Goal: Use online tool/utility: Utilize a website feature to perform a specific function

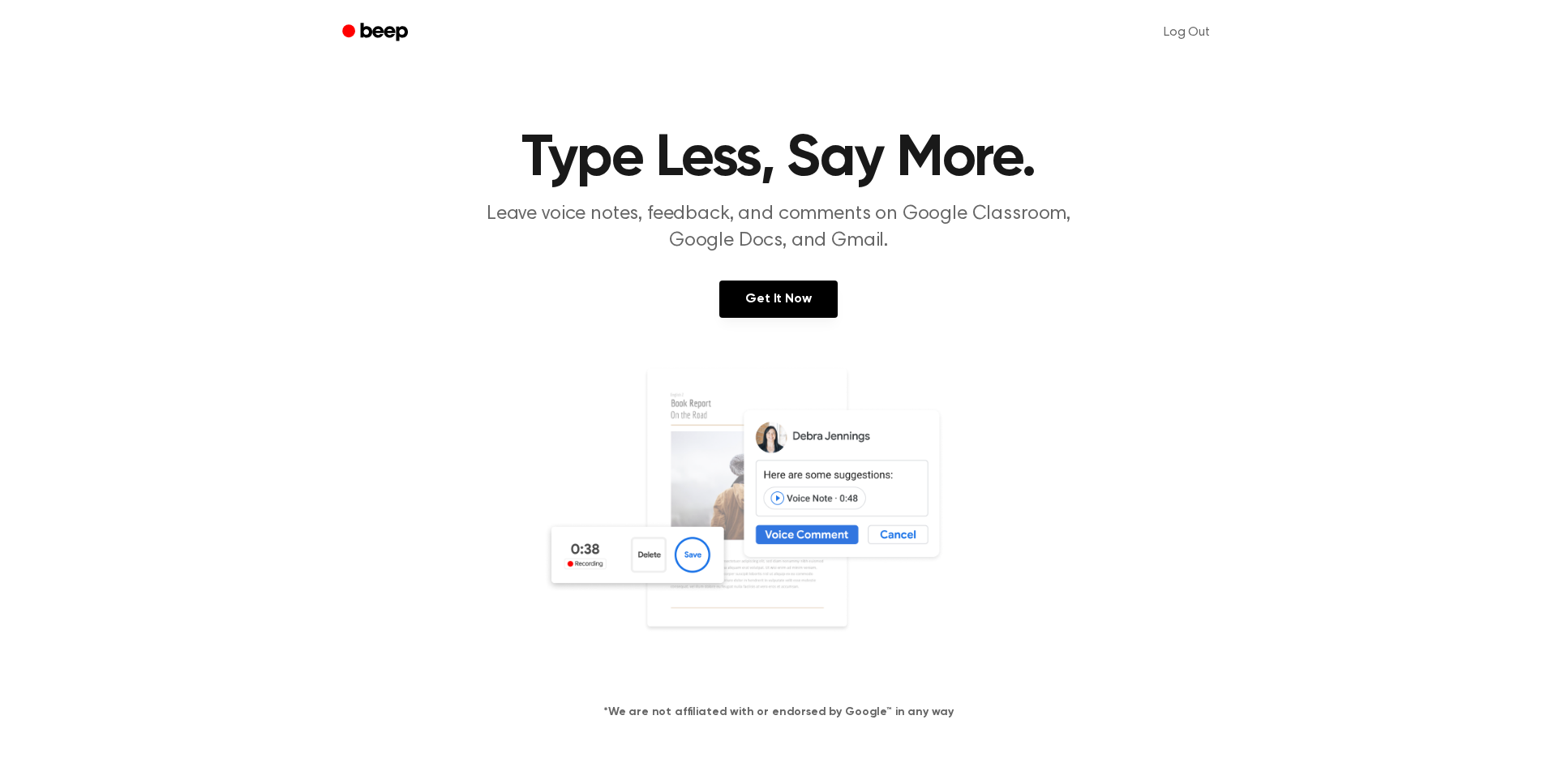
scroll to position [1053, 0]
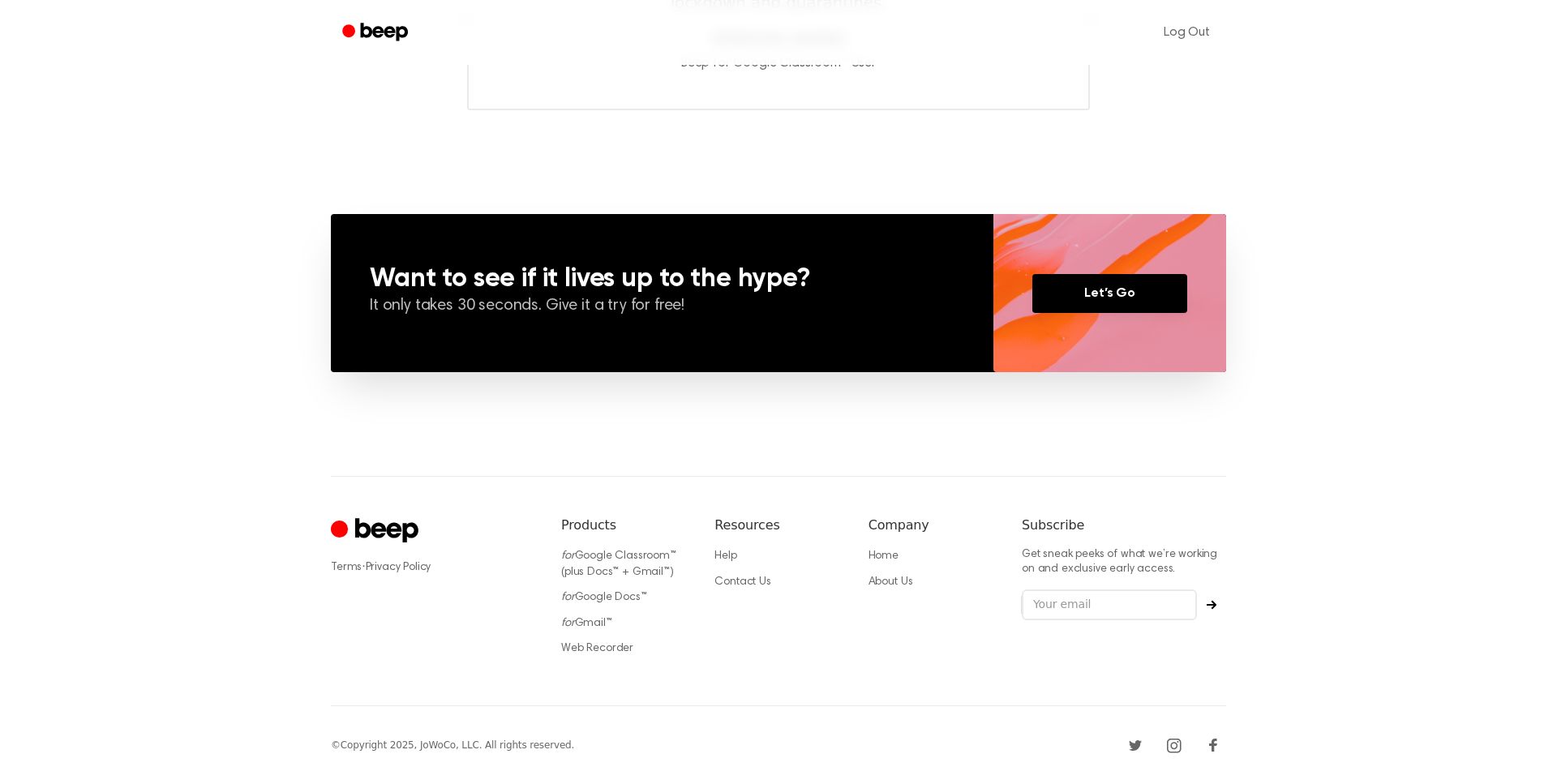
click at [613, 659] on div "Products for Google Classroom™ (plus Docs™ + Gmail™) for Google Docs™ for Gmail…" at bounding box center [624, 591] width 127 height 151
click at [613, 655] on li "Web Recorder" at bounding box center [624, 648] width 127 height 16
click at [612, 650] on link "Web Recorder" at bounding box center [598, 648] width 73 height 11
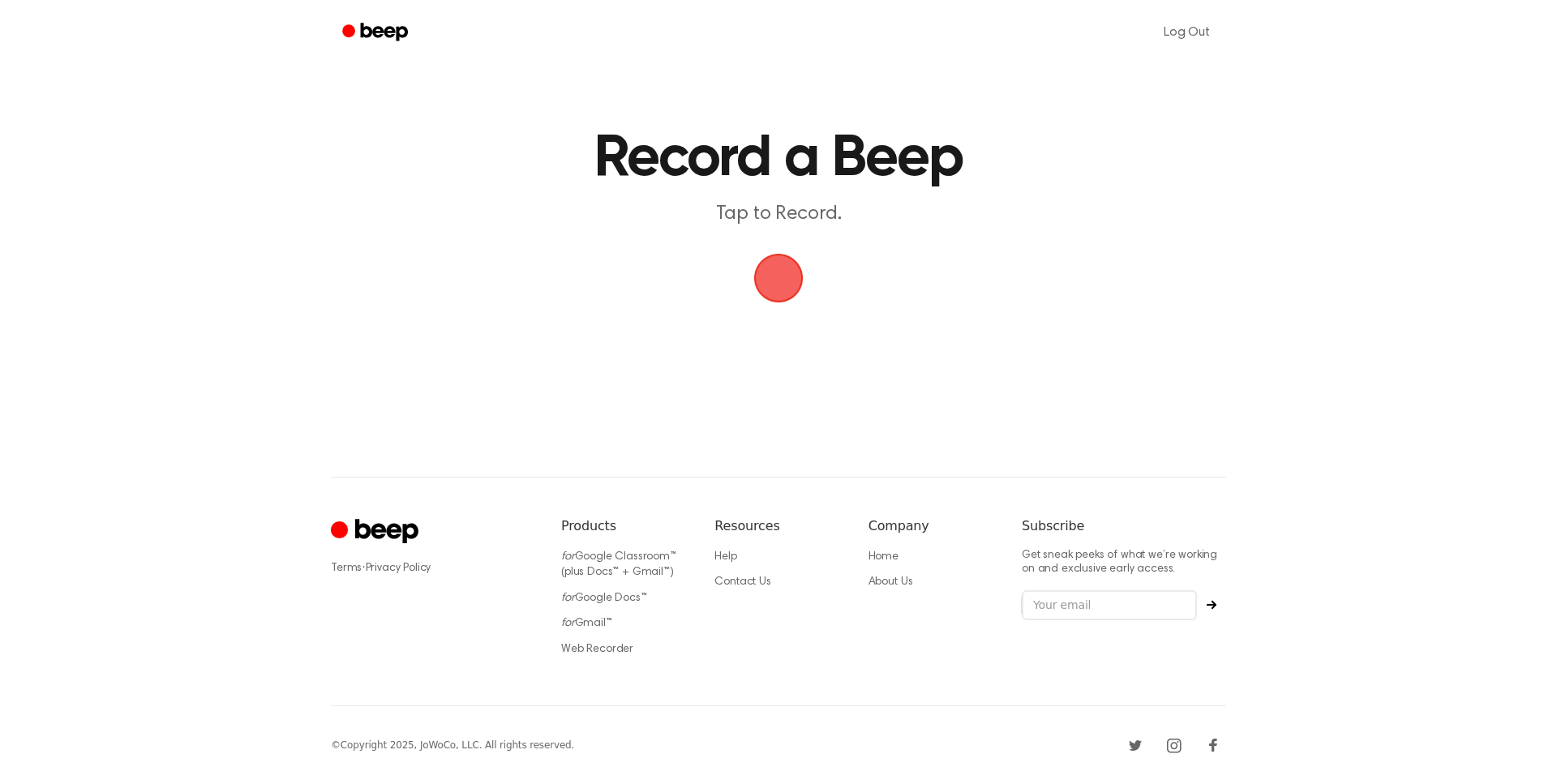
click at [771, 288] on span "button" at bounding box center [778, 278] width 91 height 91
click at [892, 303] on button "Save" at bounding box center [876, 311] width 65 height 65
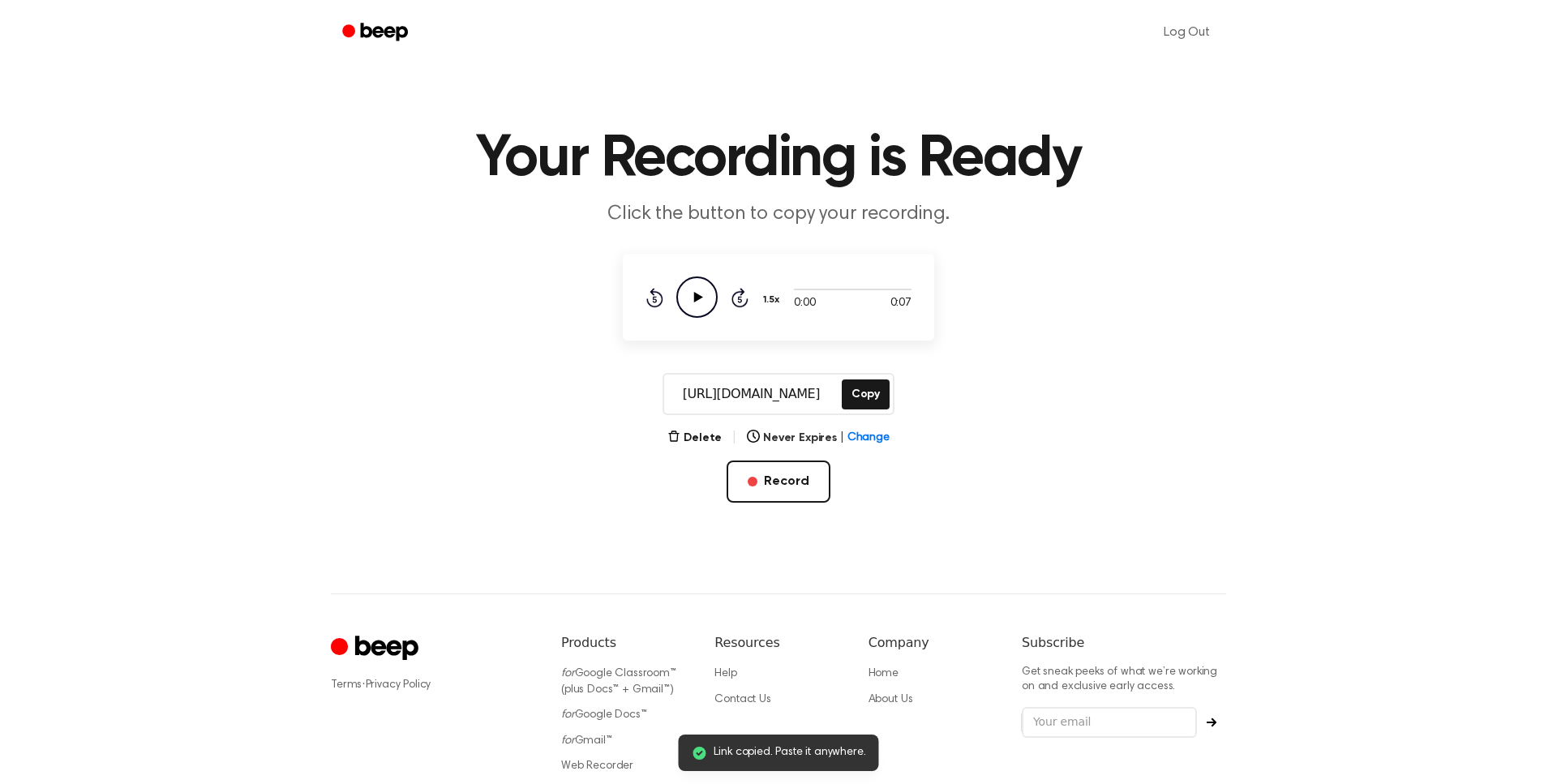
scroll to position [0, 1]
click at [677, 300] on circle at bounding box center [697, 297] width 40 height 40
click at [1019, 149] on h1 "Your Recording is Ready" at bounding box center [779, 159] width 831 height 59
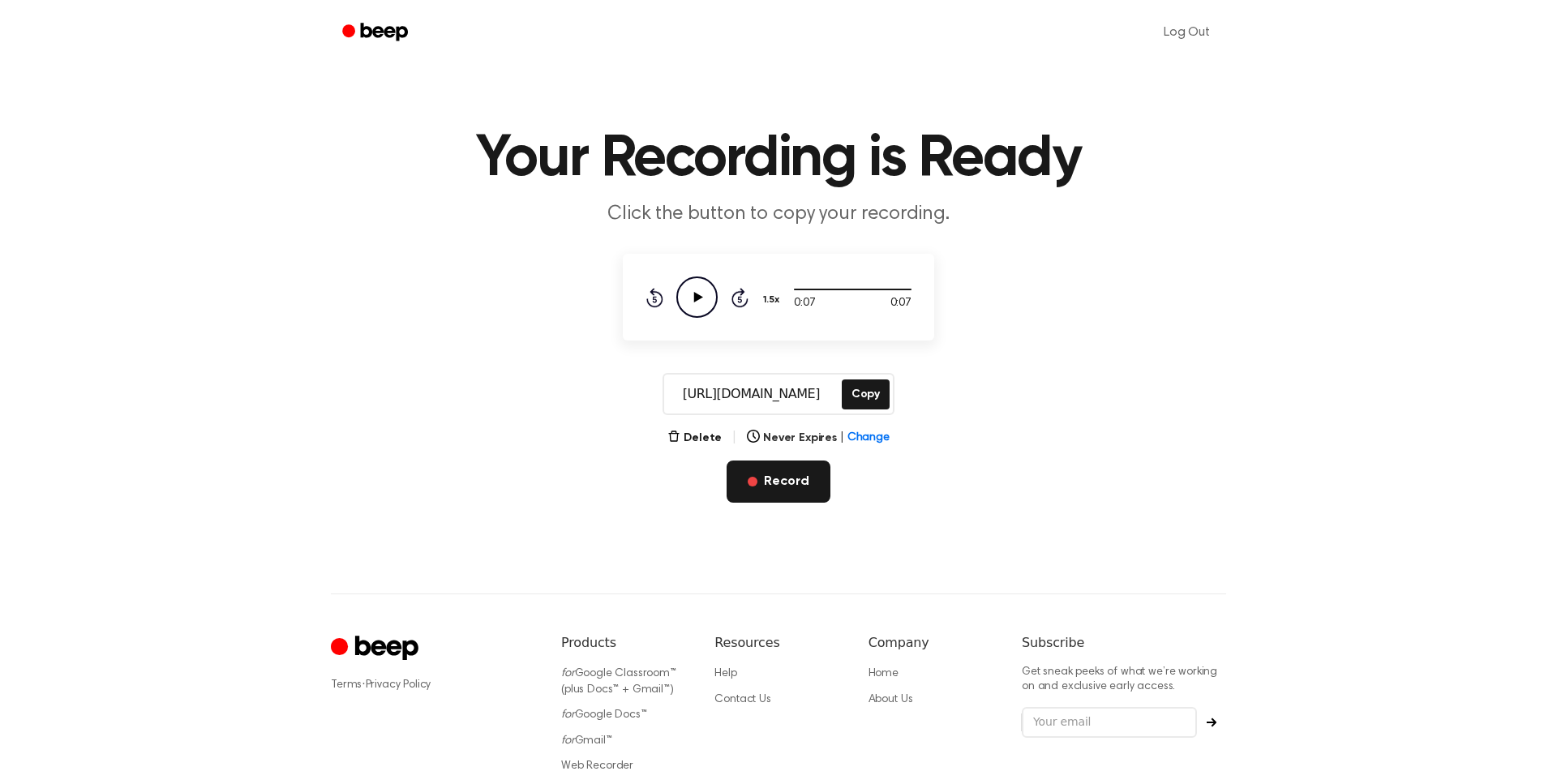
click at [791, 490] on button "Record" at bounding box center [777, 481] width 103 height 42
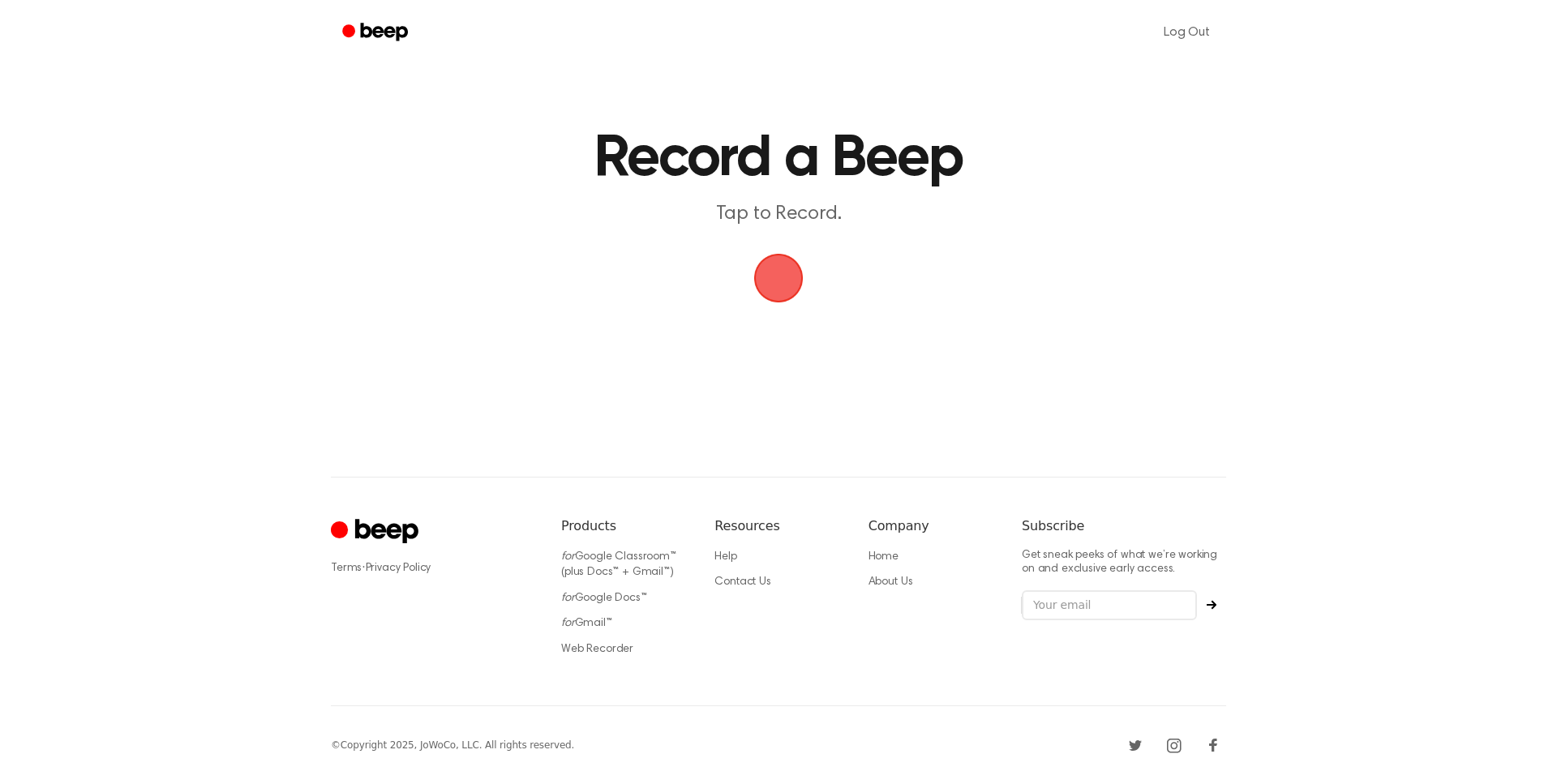
click at [786, 266] on span "button" at bounding box center [778, 277] width 89 height 89
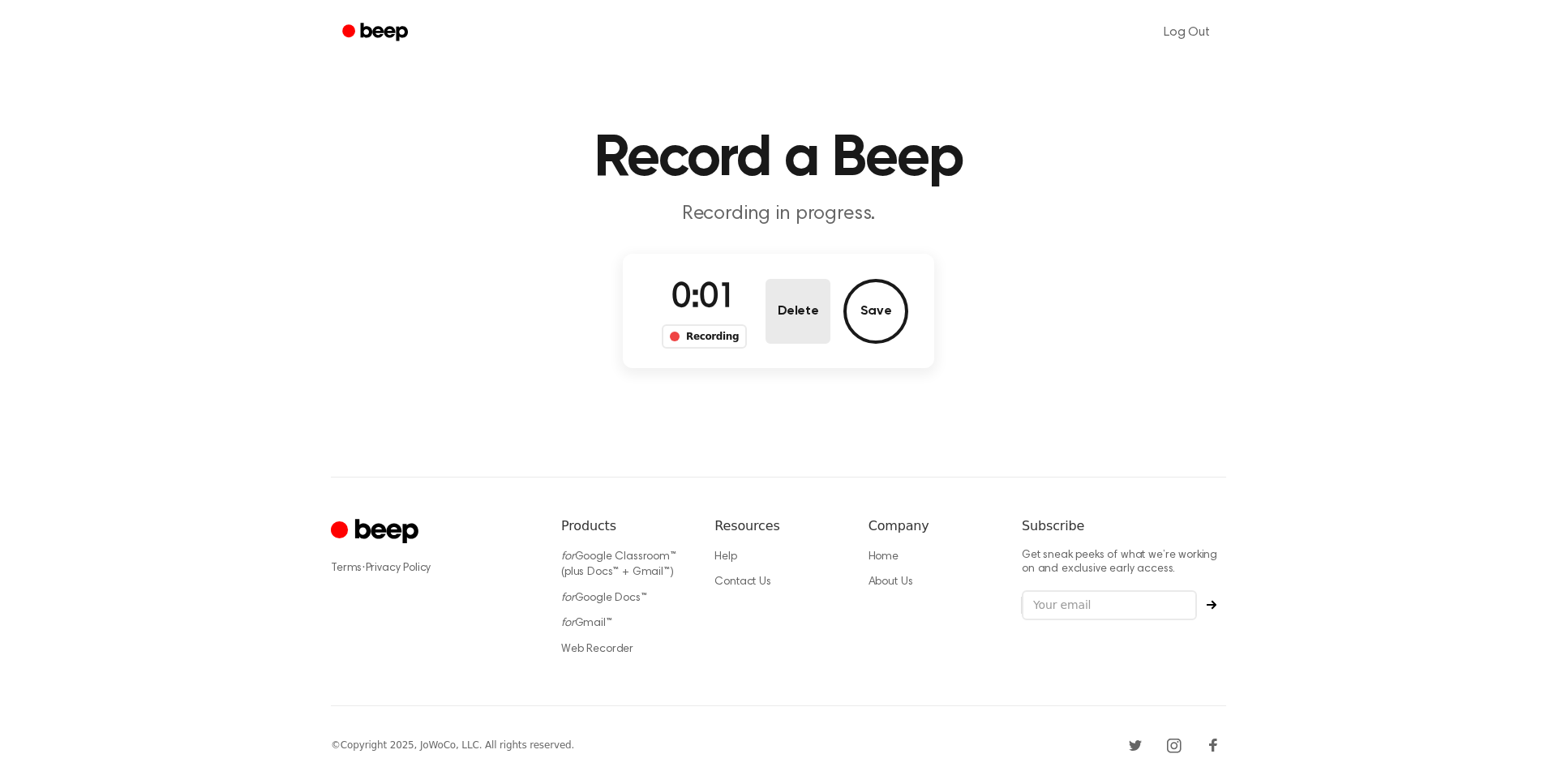
click at [805, 303] on button "Delete" at bounding box center [797, 311] width 65 height 65
